Goal: Find specific page/section: Find specific page/section

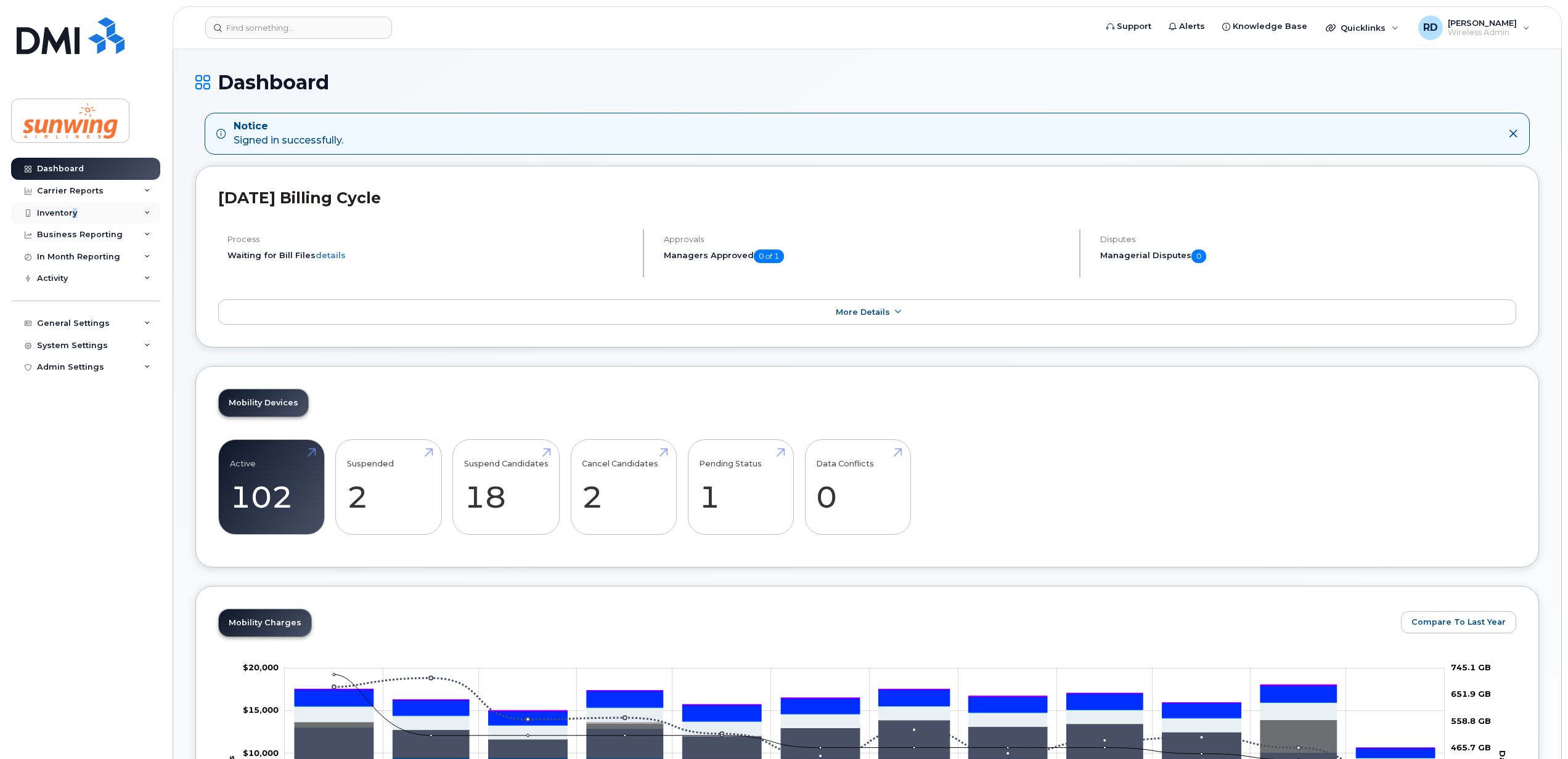
click at [72, 212] on div "Inventory" at bounding box center [57, 213] width 40 height 10
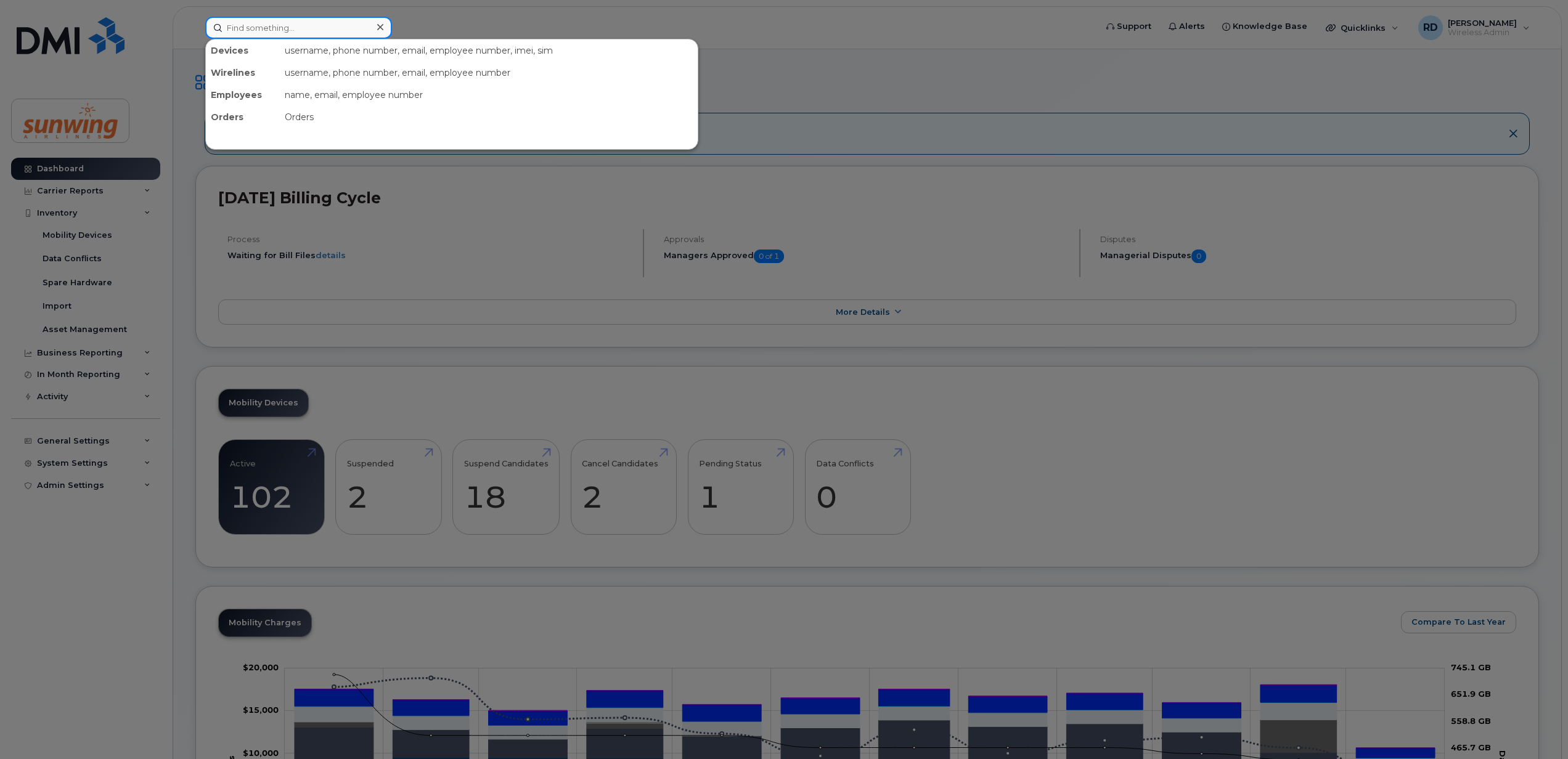
click at [253, 22] on input at bounding box center [298, 27] width 187 height 22
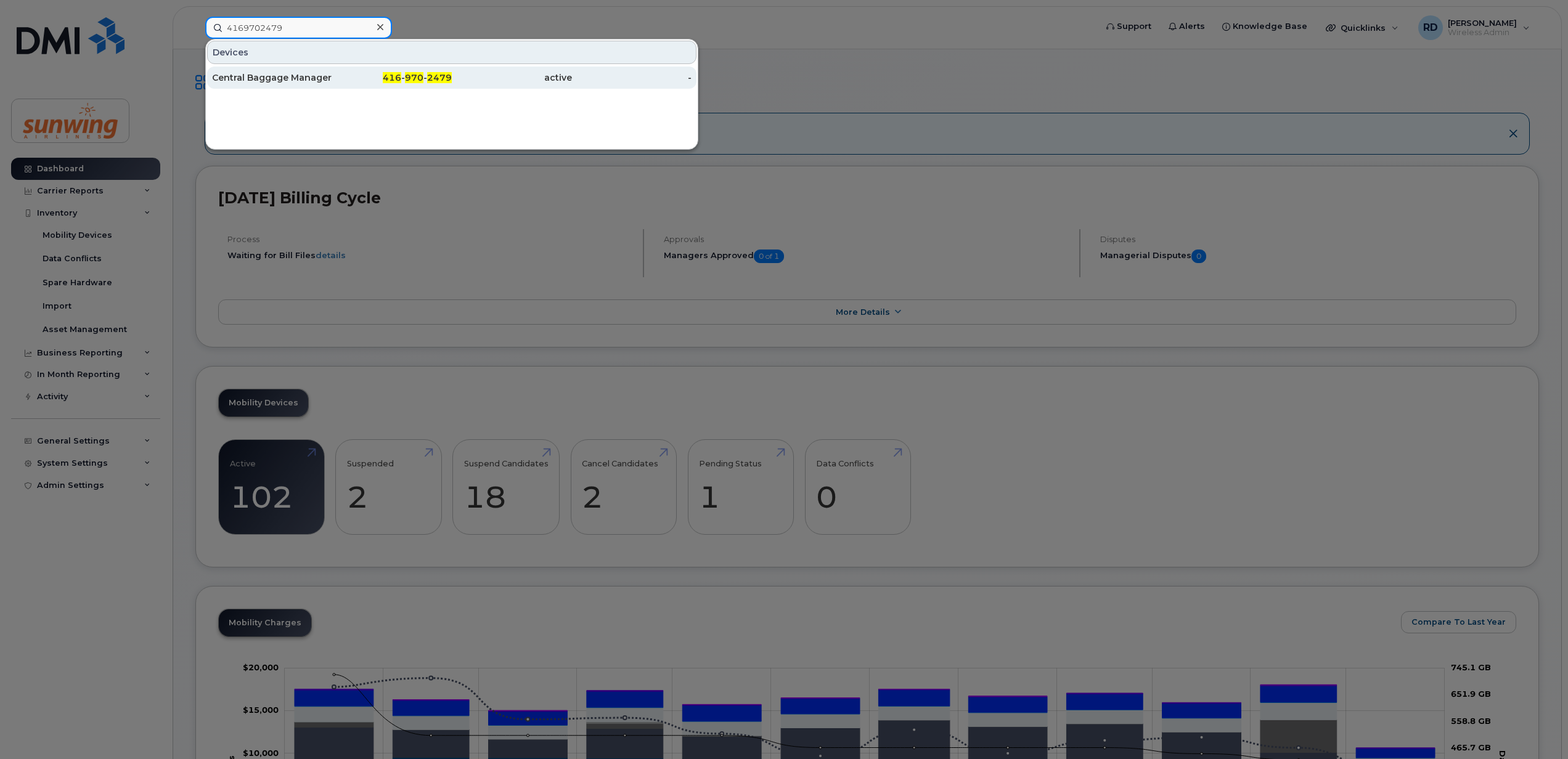
type input "4169702479"
click at [294, 70] on div "Central Baggage Manager" at bounding box center [272, 77] width 120 height 22
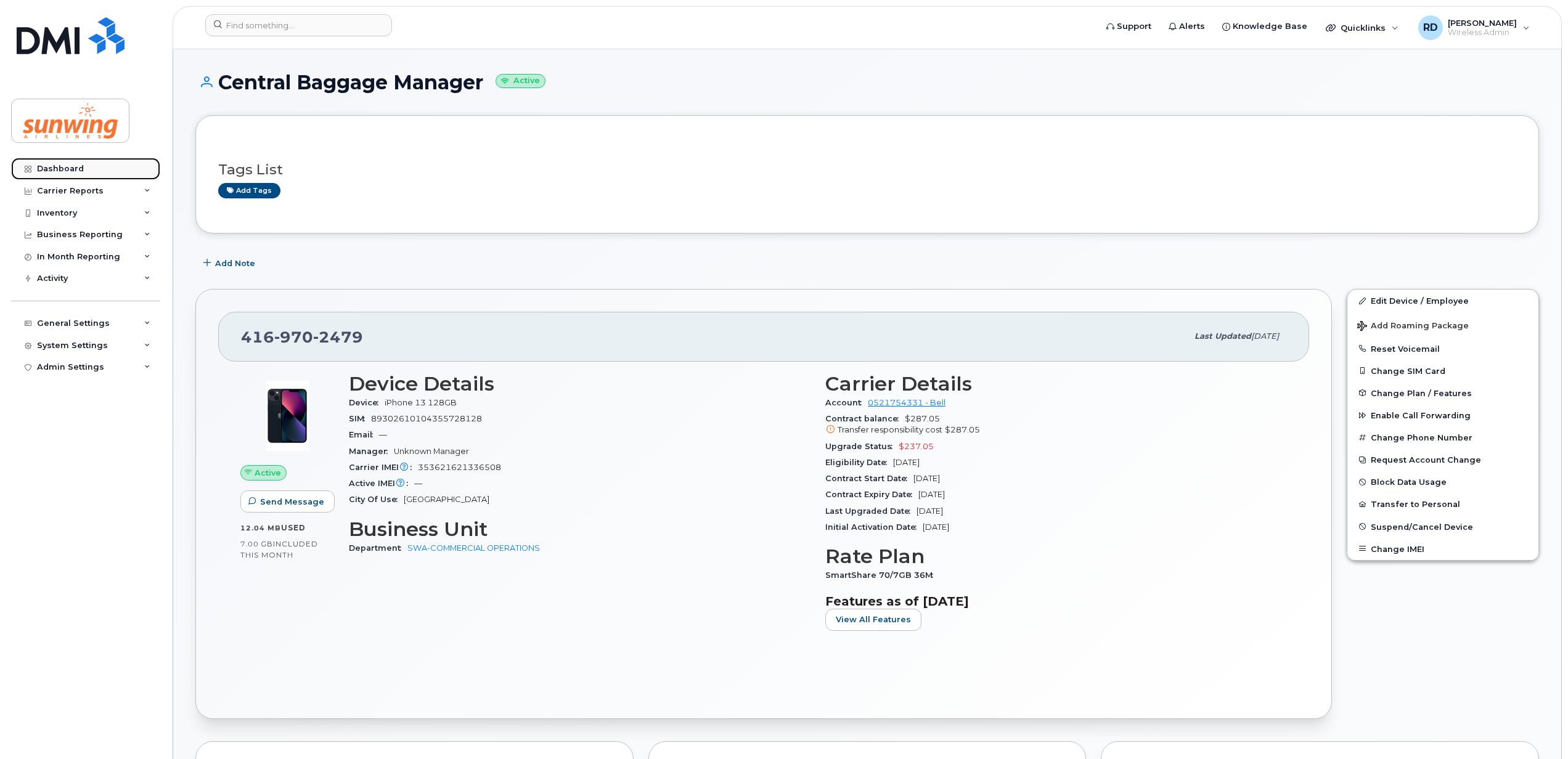
click at [65, 173] on div "Dashboard" at bounding box center [60, 169] width 46 height 10
